Goal: Check status: Check status

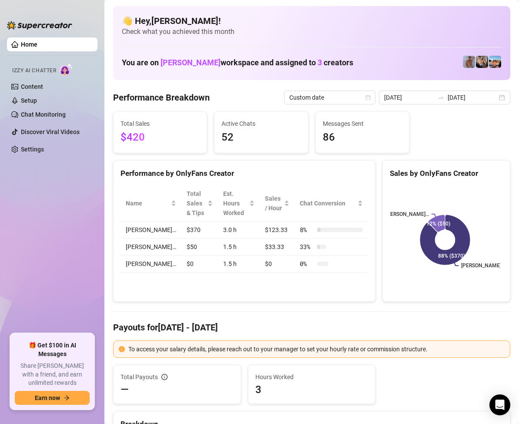
scroll to position [87, 0]
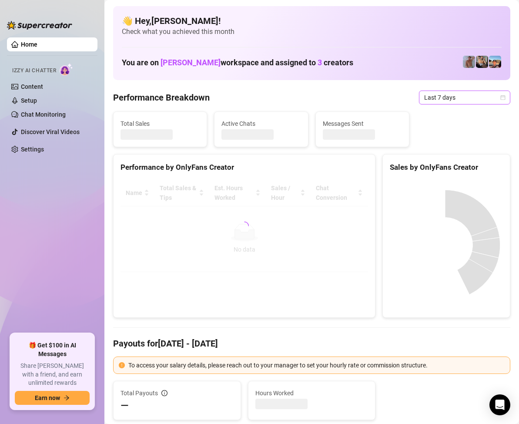
click at [501, 96] on icon "calendar" at bounding box center [503, 97] width 5 height 5
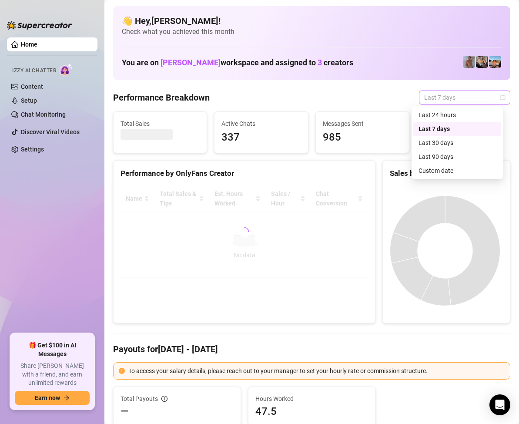
click at [500, 95] on icon "calendar" at bounding box center [502, 97] width 5 height 5
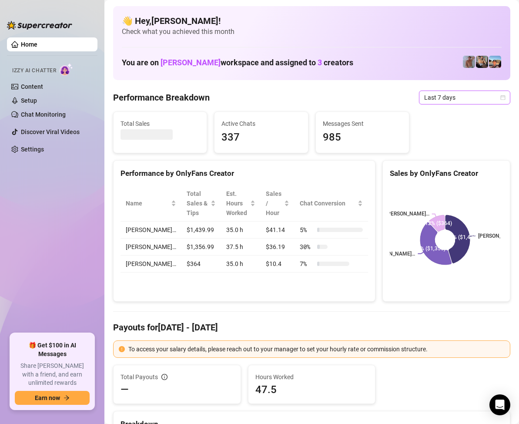
click at [500, 95] on icon "calendar" at bounding box center [502, 97] width 5 height 5
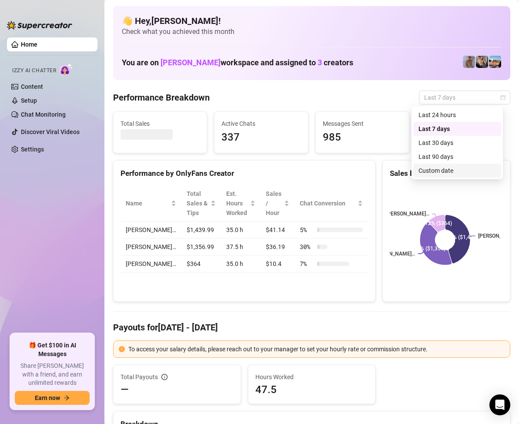
click at [445, 168] on div "Custom date" at bounding box center [457, 171] width 77 height 10
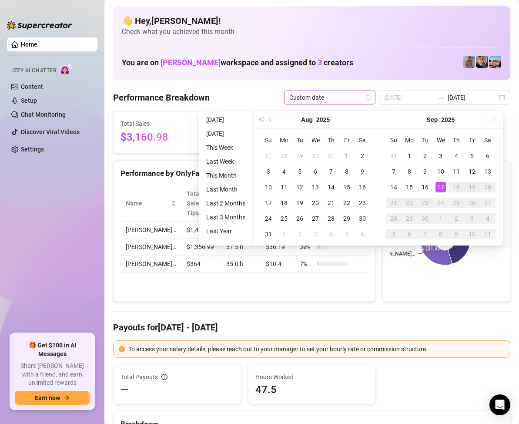
click at [439, 182] on div "17" at bounding box center [441, 187] width 10 height 10
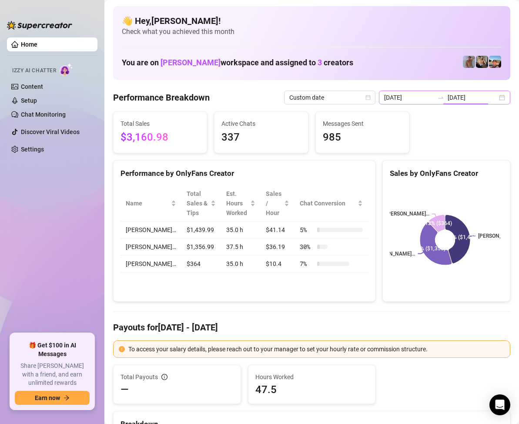
click at [492, 96] on div "2025-09-10 2025-09-17" at bounding box center [444, 98] width 131 height 14
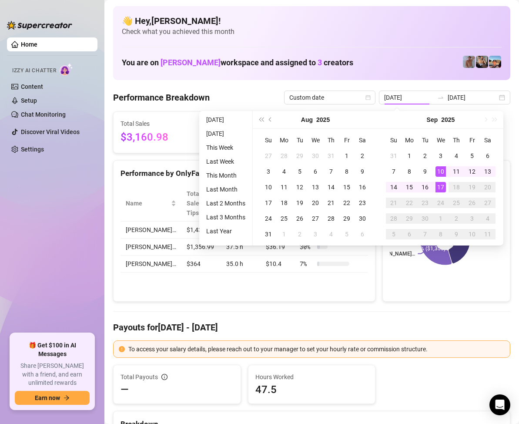
click at [441, 186] on div "17" at bounding box center [441, 187] width 10 height 10
type input "[DATE]"
click at [440, 189] on div "17" at bounding box center [441, 187] width 10 height 10
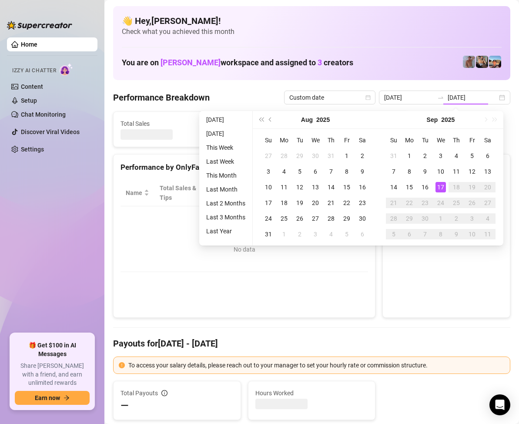
type input "[DATE]"
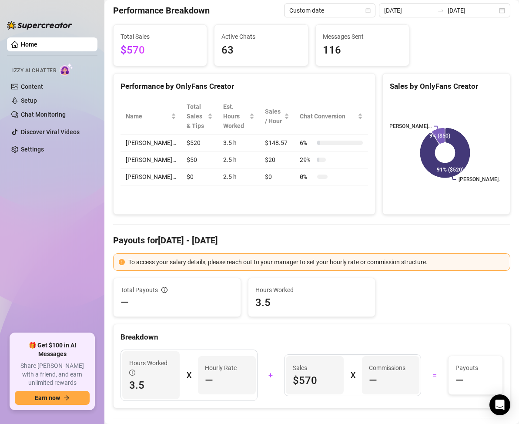
scroll to position [44, 0]
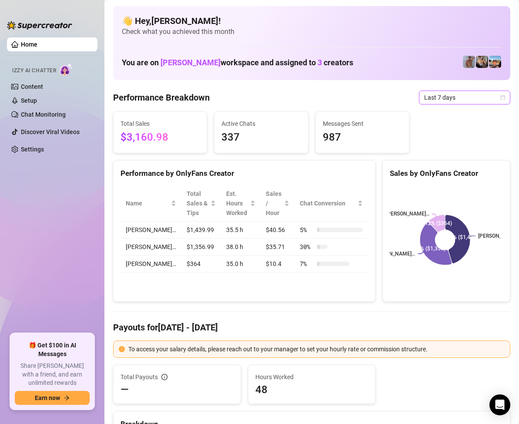
click at [500, 95] on icon "calendar" at bounding box center [502, 97] width 5 height 5
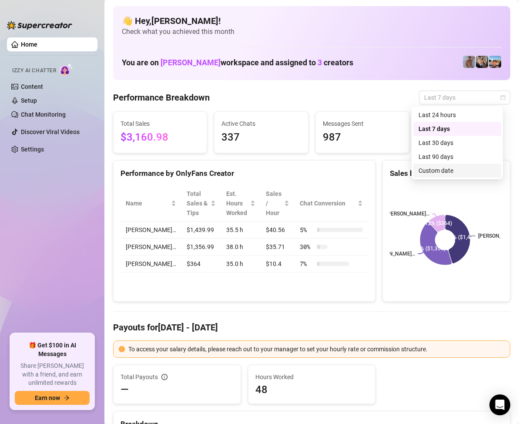
click at [441, 168] on div "Custom date" at bounding box center [457, 171] width 77 height 10
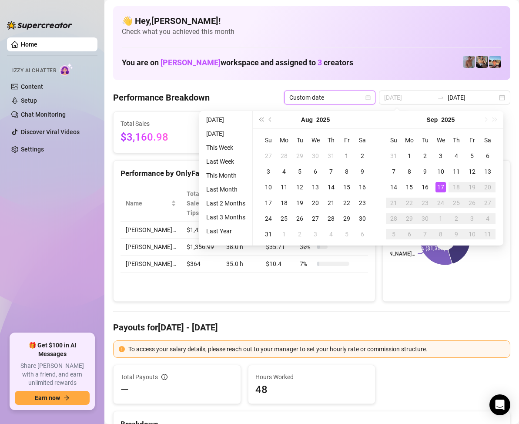
type input "[DATE]"
click at [439, 182] on div "17" at bounding box center [441, 187] width 10 height 10
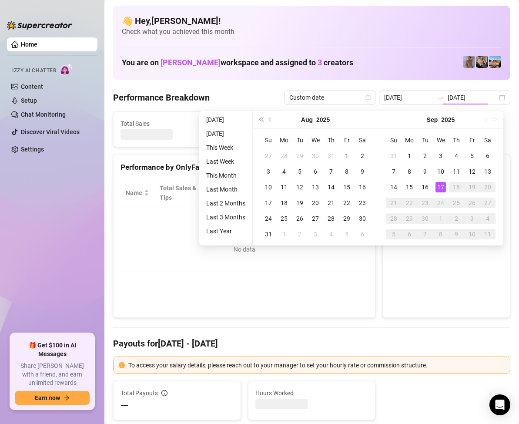
type input "[DATE]"
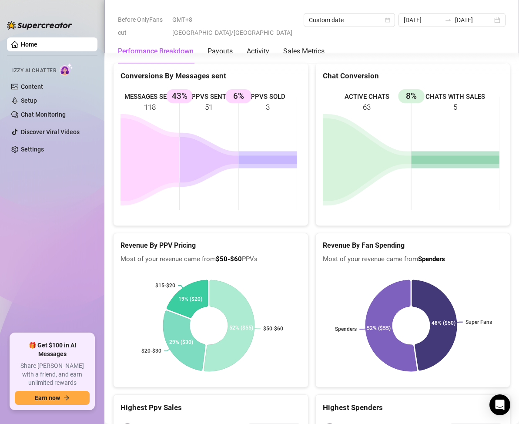
scroll to position [1218, 0]
